Goal: Task Accomplishment & Management: Use online tool/utility

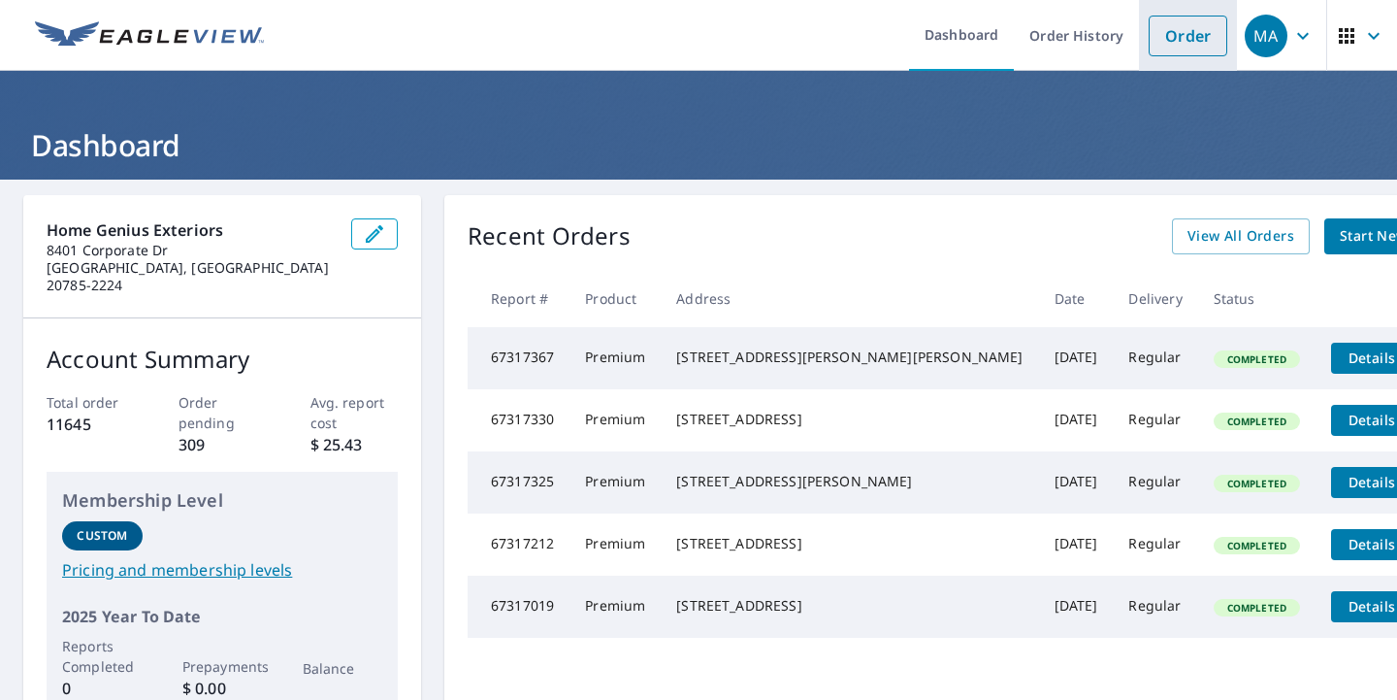
click at [1190, 25] on link "Order" at bounding box center [1188, 36] width 79 height 41
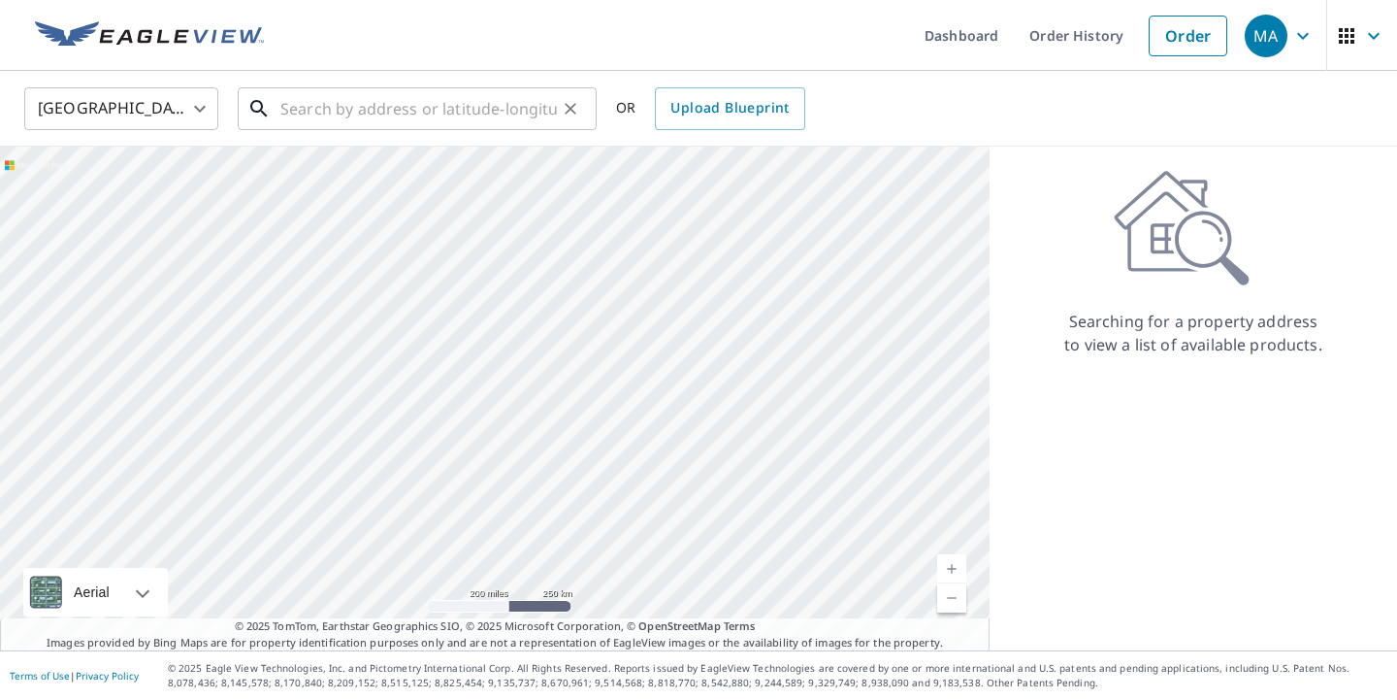
click at [432, 112] on input "text" at bounding box center [418, 109] width 277 height 54
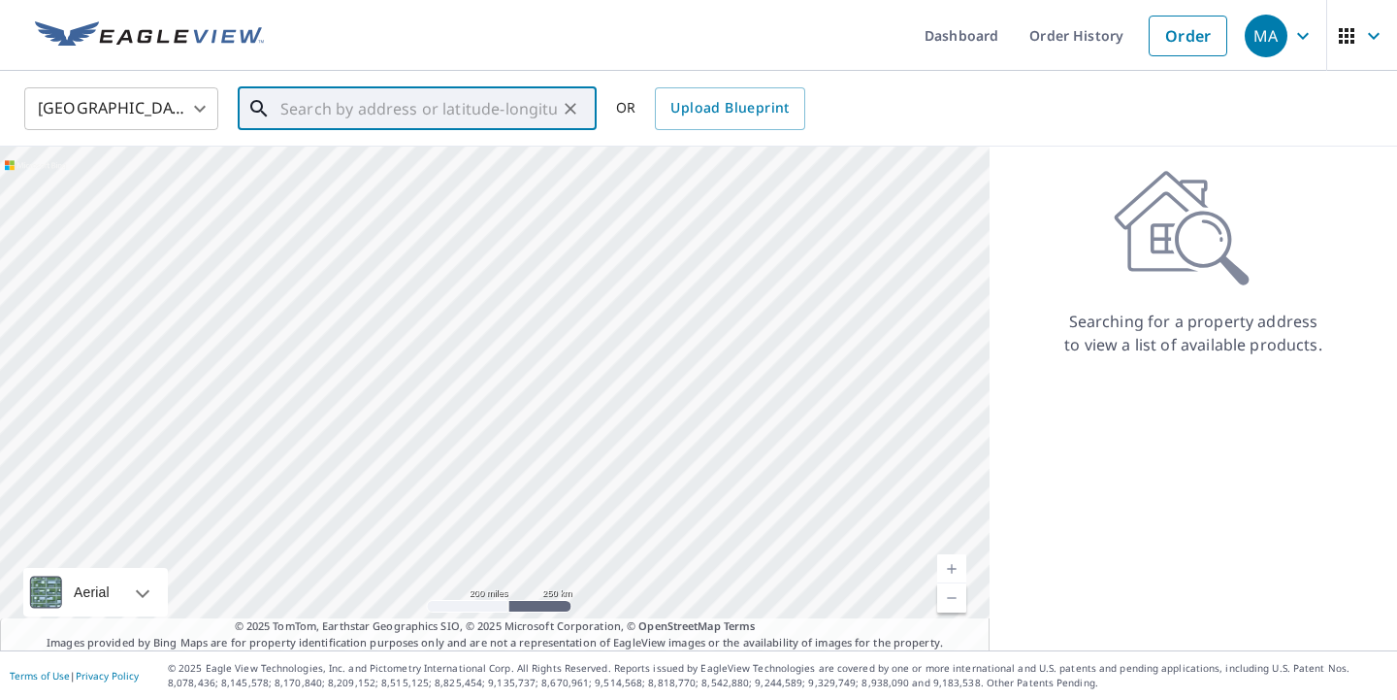
paste input "[STREET_ADDRESS]"
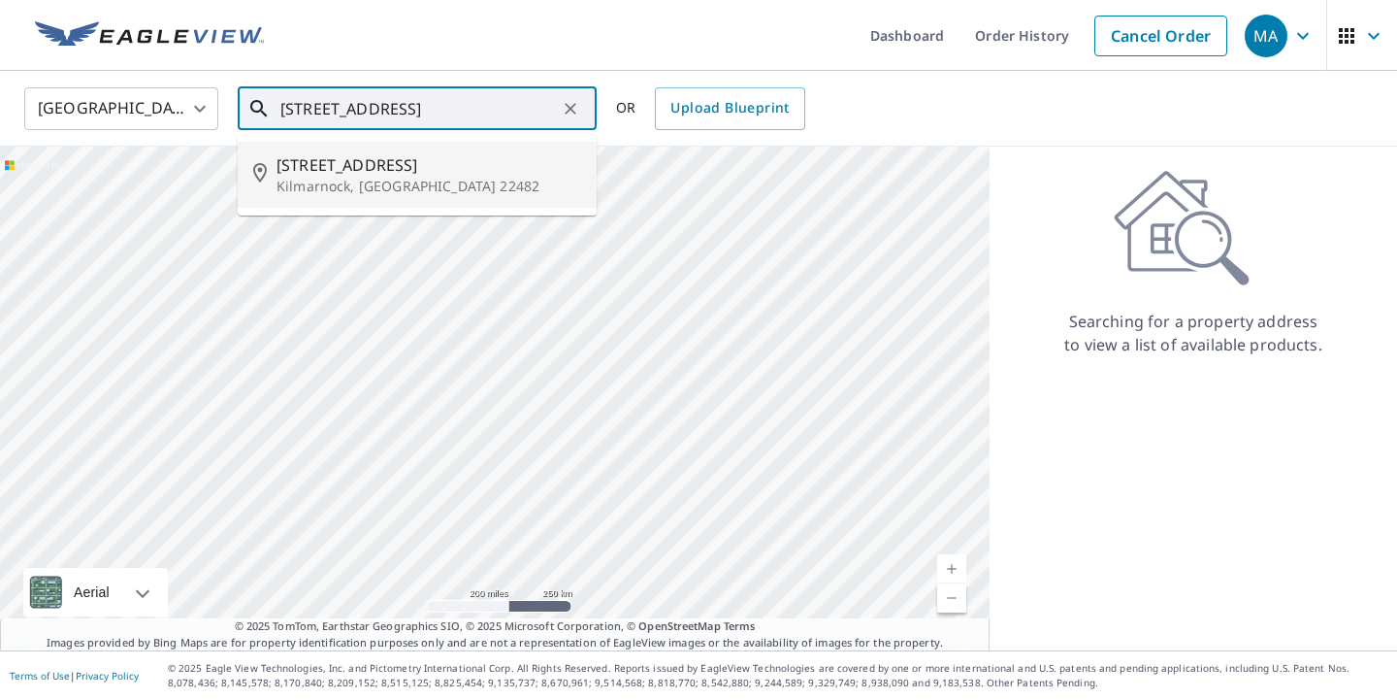
click at [429, 187] on p "Kilmarnock, [GEOGRAPHIC_DATA] 22482" at bounding box center [429, 186] width 305 height 19
type input "[STREET_ADDRESS]"
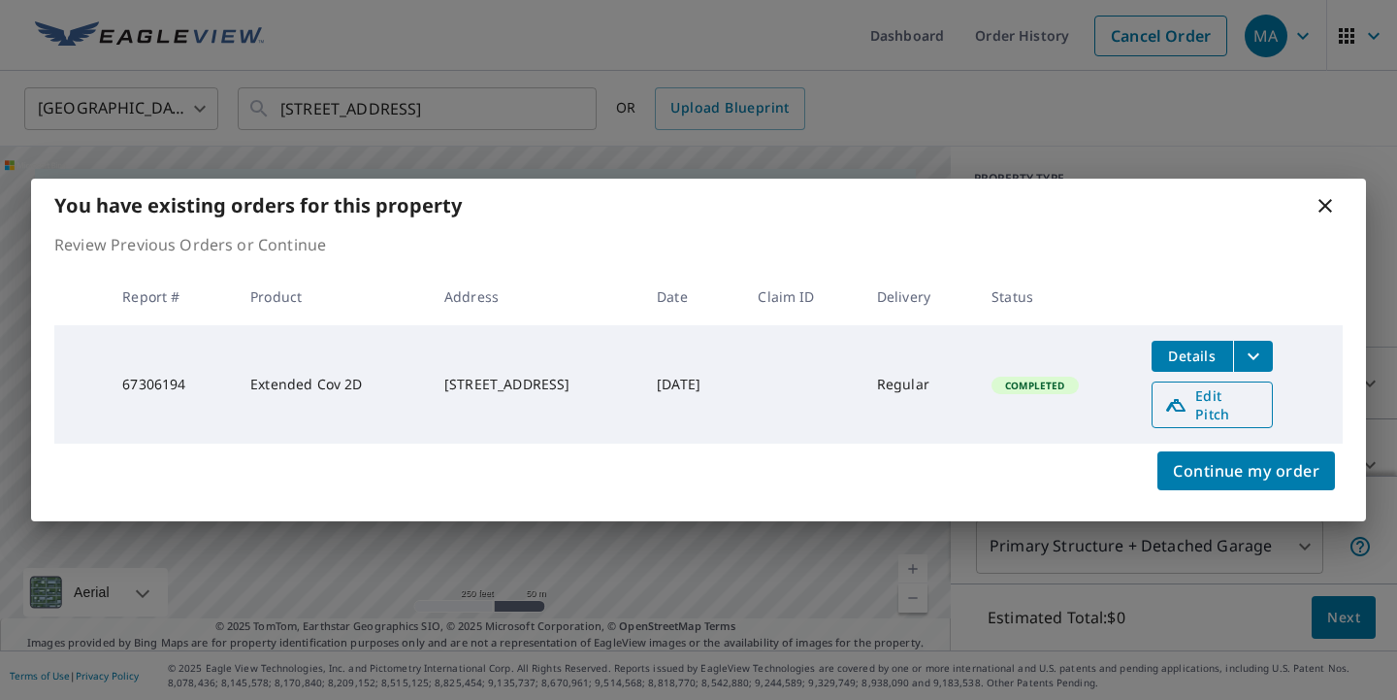
click at [1226, 412] on span "Edit Pitch" at bounding box center [1213, 404] width 96 height 37
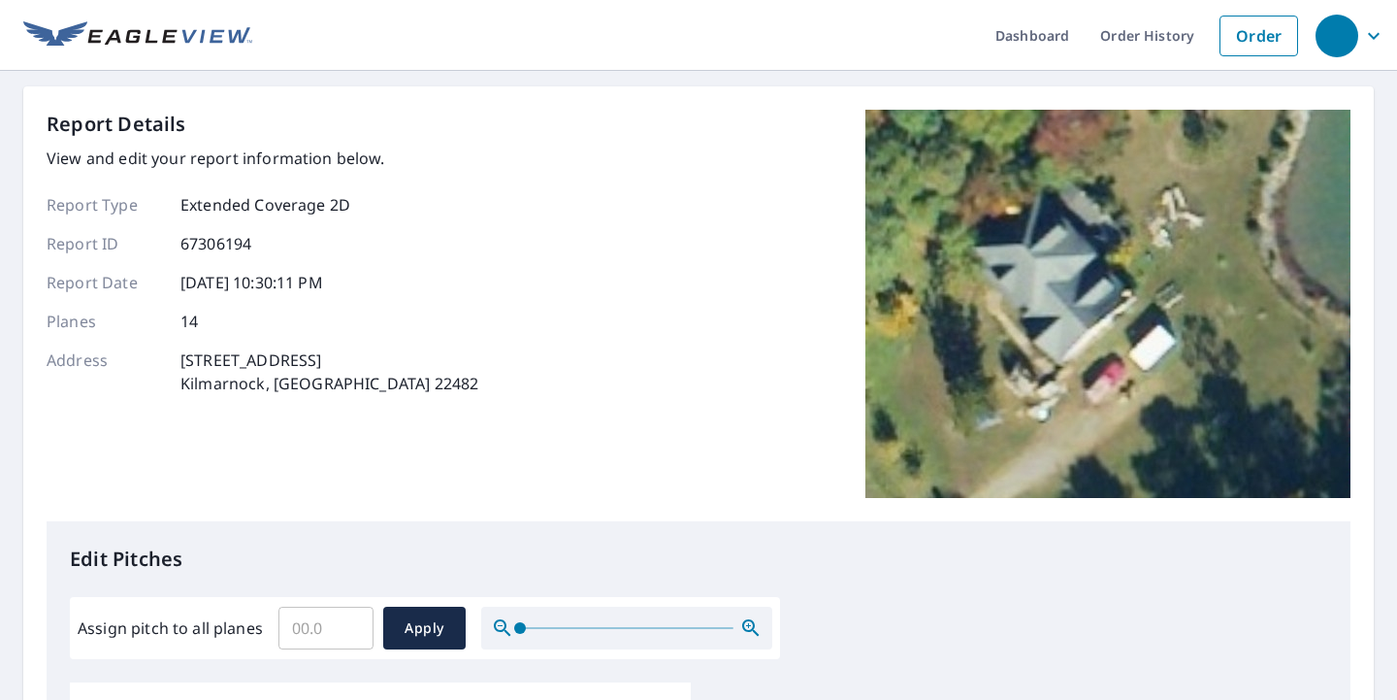
click at [299, 615] on input "Assign pitch to all planes" at bounding box center [326, 628] width 95 height 54
type input "8"
click at [424, 626] on span "Apply" at bounding box center [424, 628] width 51 height 24
type input "8"
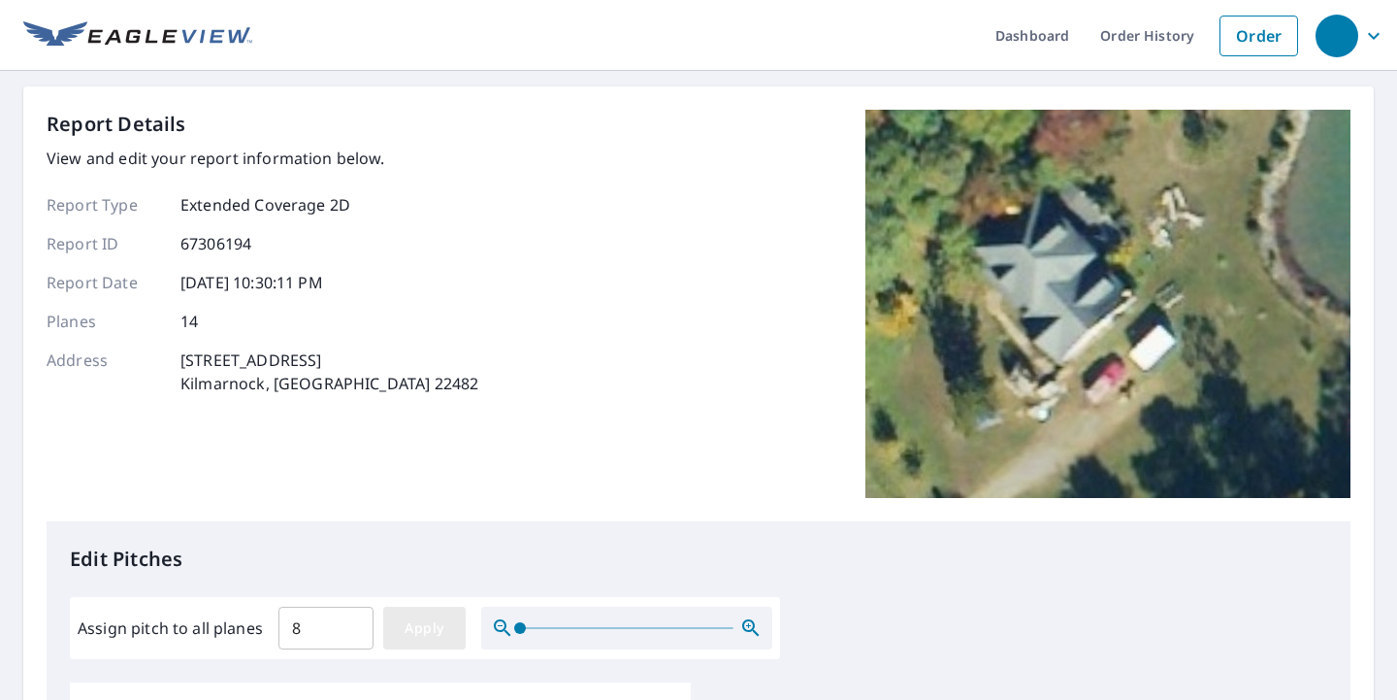
type input "8"
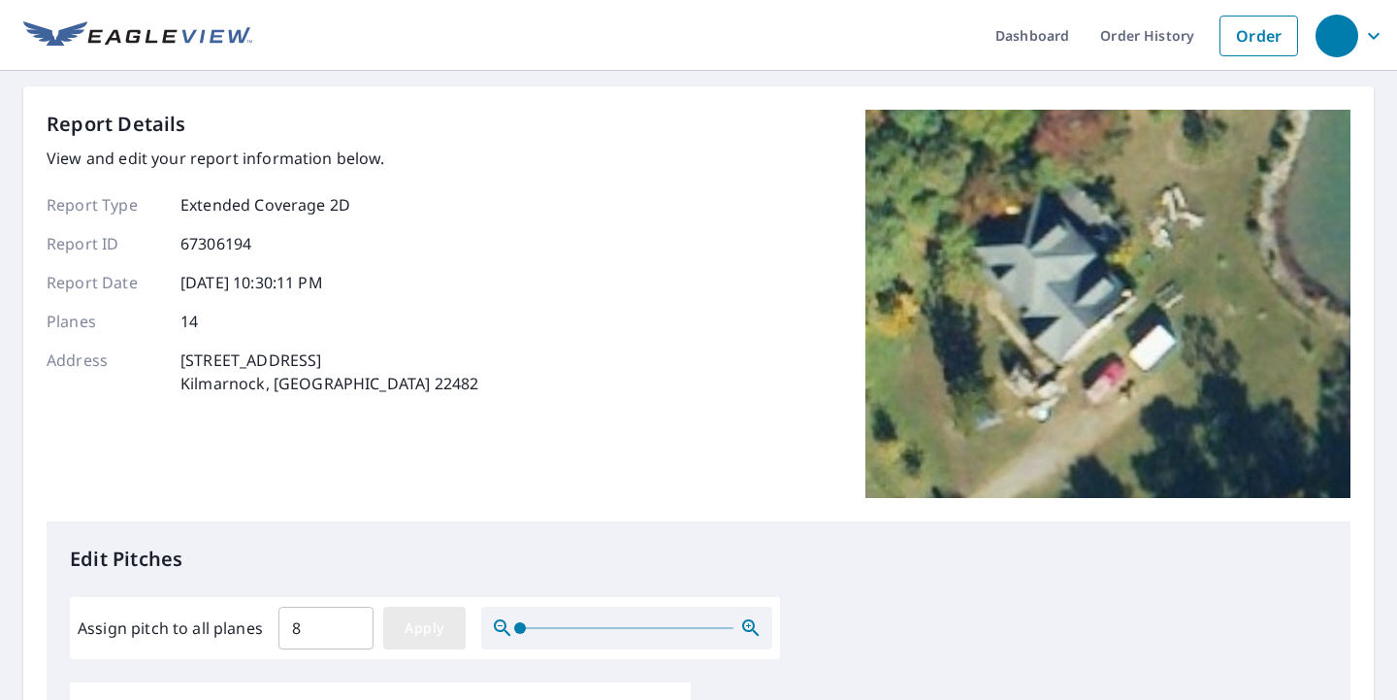
type input "8"
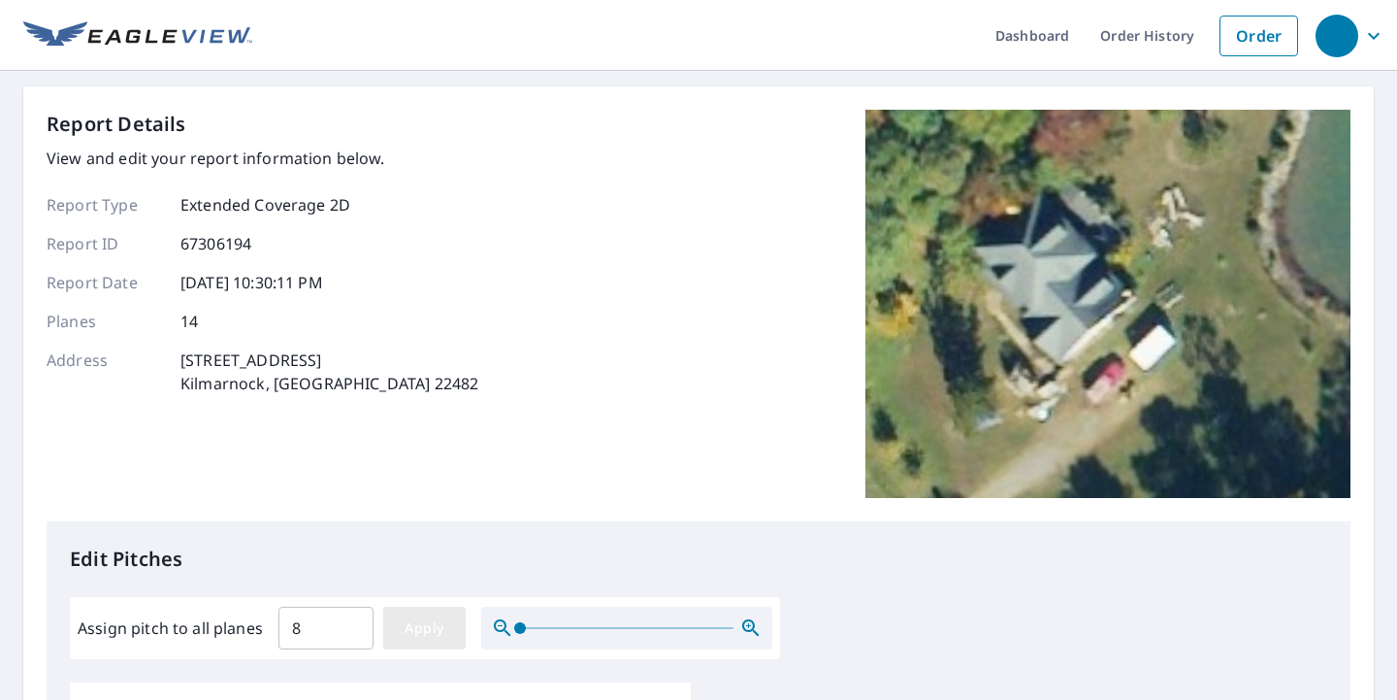
type input "8"
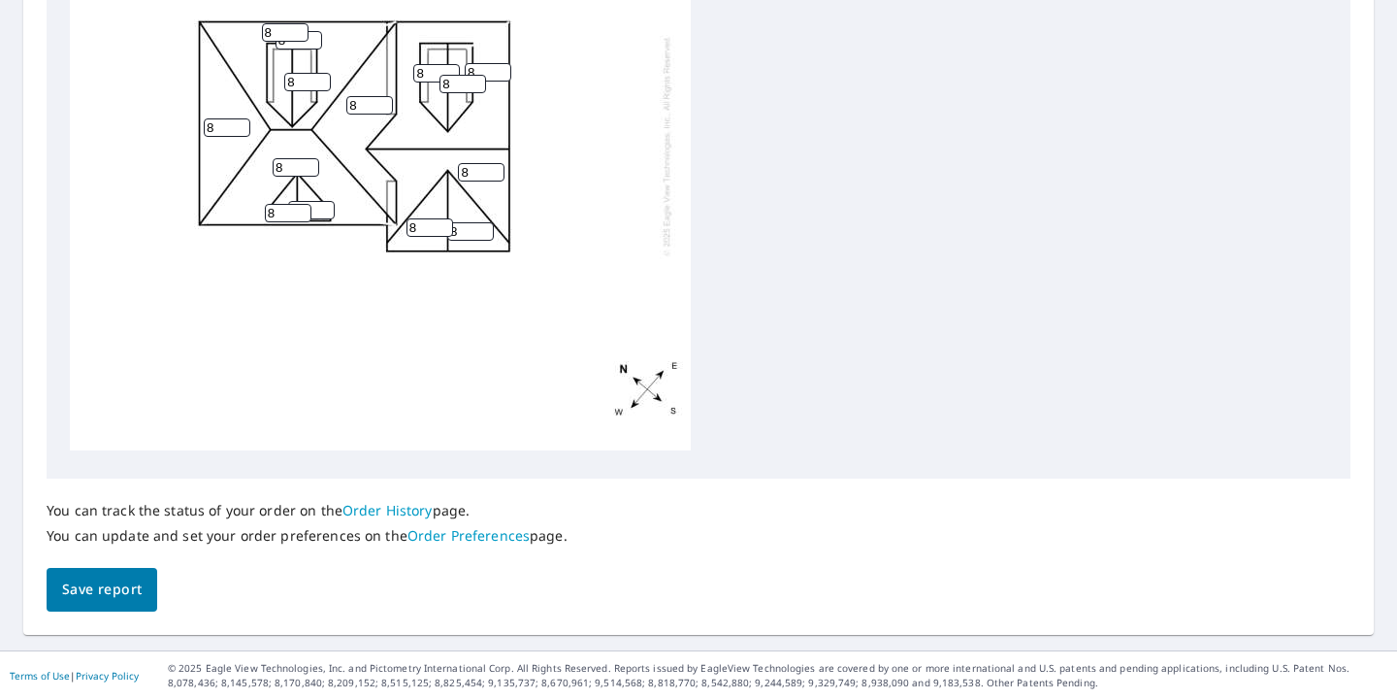
scroll to position [836, 0]
click at [113, 598] on span "Save report" at bounding box center [102, 590] width 80 height 24
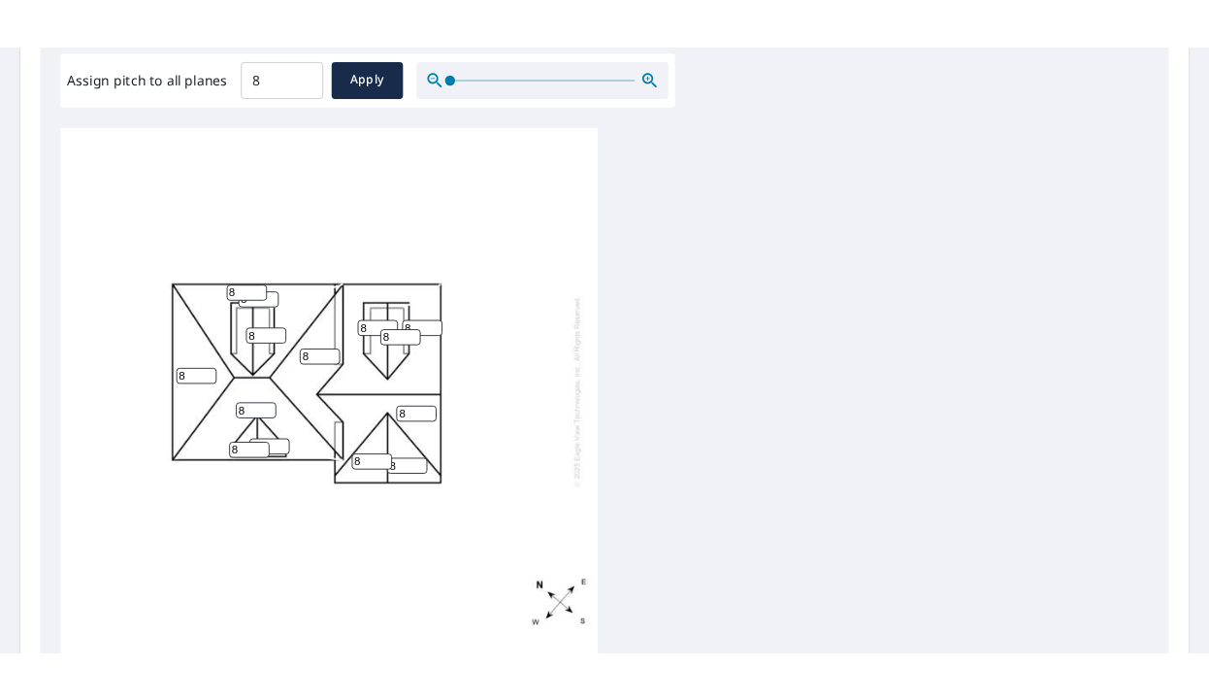
scroll to position [0, 0]
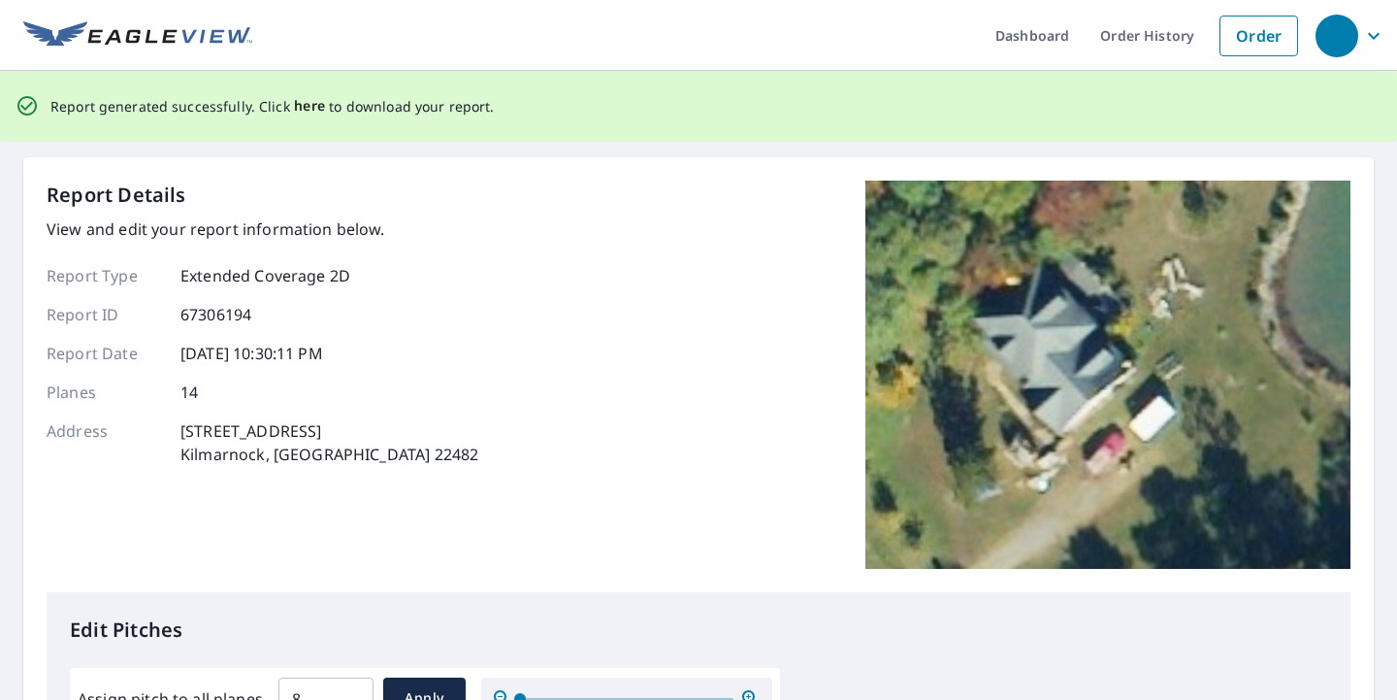
click at [300, 108] on span "here" at bounding box center [310, 106] width 32 height 24
